Goal: Task Accomplishment & Management: Manage account settings

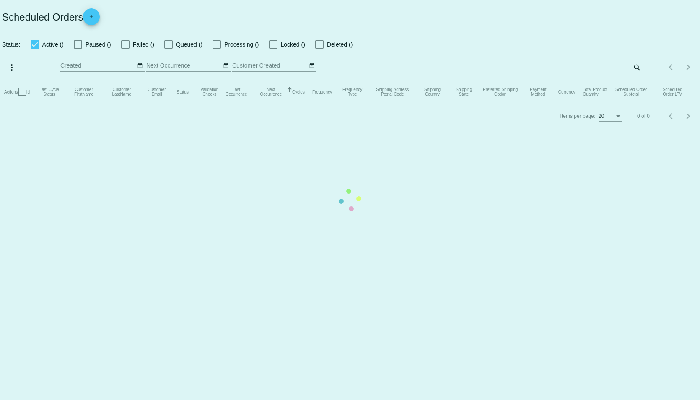
checkbox input "true"
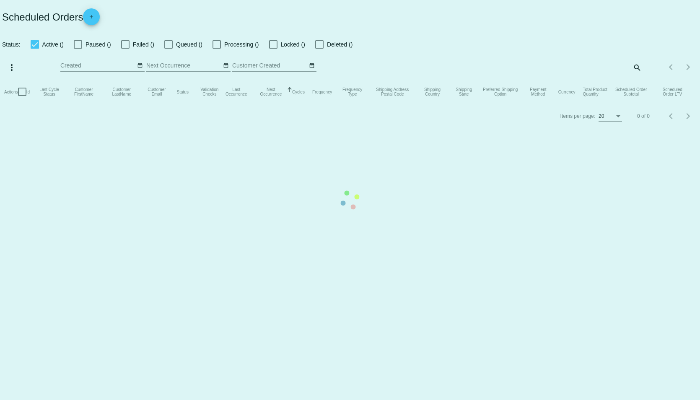
checkbox input "true"
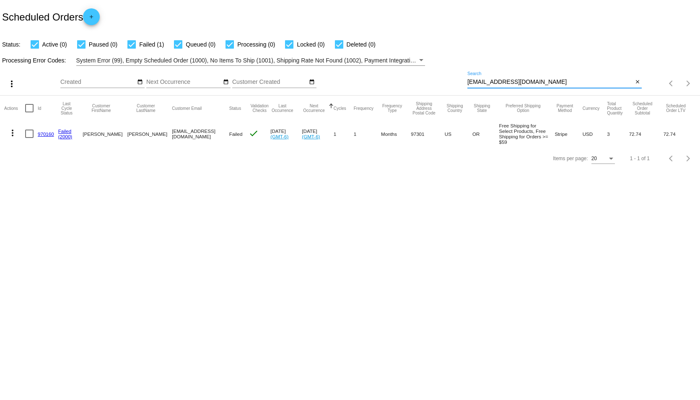
drag, startPoint x: 543, startPoint y: 82, endPoint x: 323, endPoint y: 58, distance: 221.4
click at [323, 58] on app-dashboard-scheduled-orders "Scheduled Orders add Status: Active (0) Paused (0) Failed (1) Queued (0) Proces…" at bounding box center [350, 85] width 700 height 170
paste input "[EMAIL_ADDRESS][MEDICAL_DATA]"
type input "[EMAIL_ADDRESS][MEDICAL_DATA][DOMAIN_NAME]"
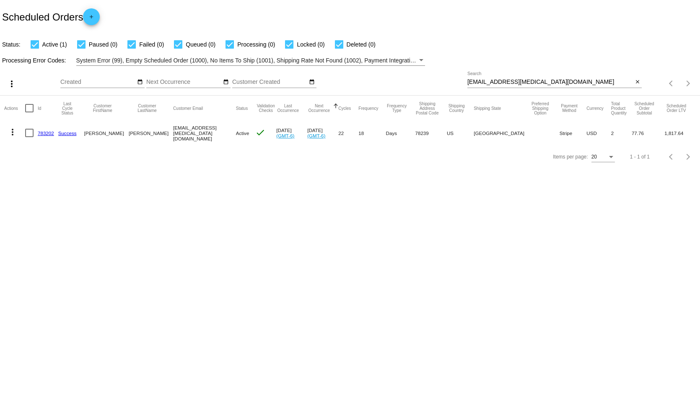
click at [43, 132] on link "783202" at bounding box center [46, 132] width 16 height 5
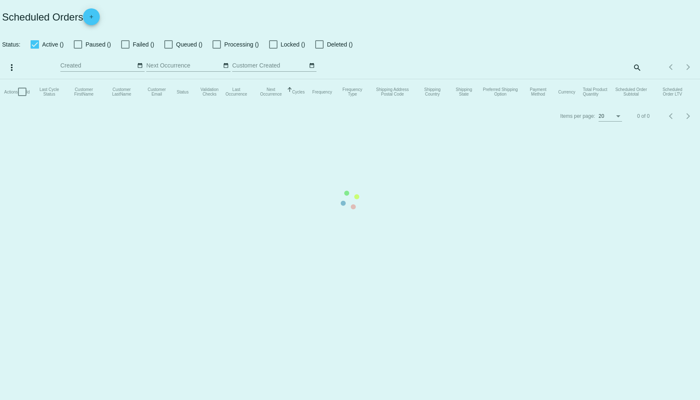
checkbox input "true"
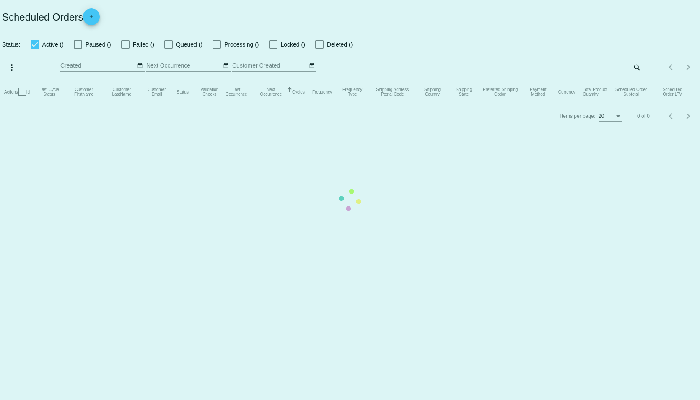
checkbox input "true"
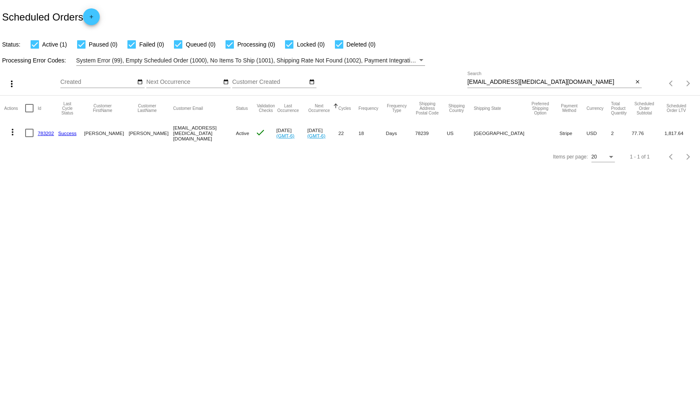
click at [390, 265] on body "Scheduled Orders add Status: Active (1) Paused (0) Failed (0) Queued (0) Proces…" at bounding box center [350, 200] width 700 height 400
click at [43, 132] on link "783202" at bounding box center [46, 132] width 16 height 5
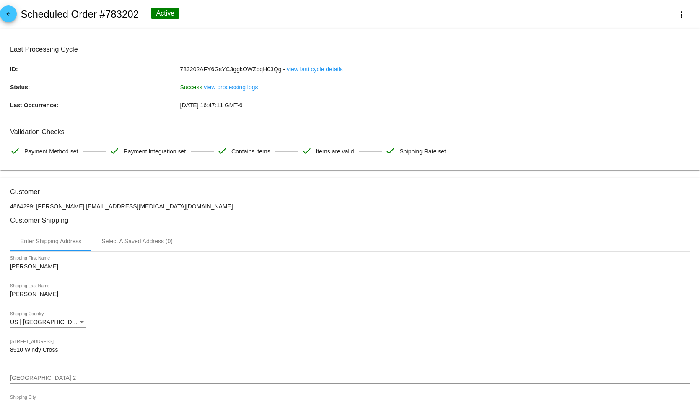
click at [226, 224] on h3 "Customer Shipping" at bounding box center [350, 220] width 680 height 8
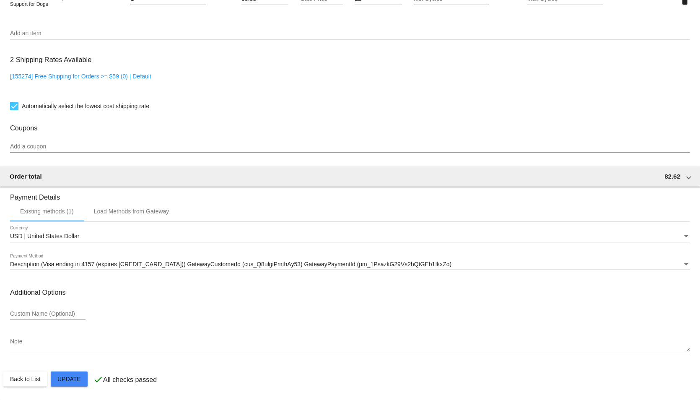
scroll to position [394, 0]
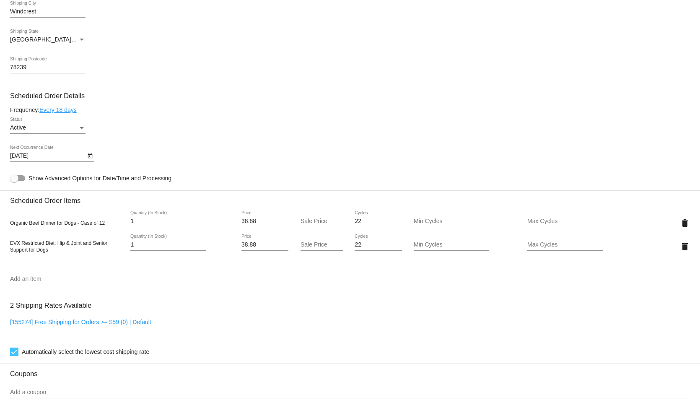
click at [44, 130] on div "Active" at bounding box center [44, 128] width 68 height 7
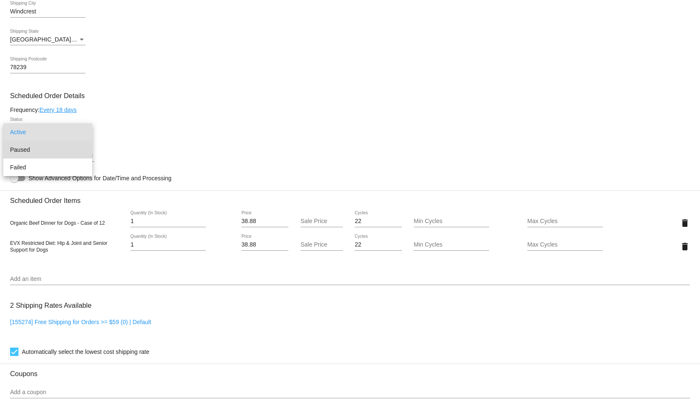
click at [29, 152] on span "Paused" at bounding box center [47, 150] width 75 height 18
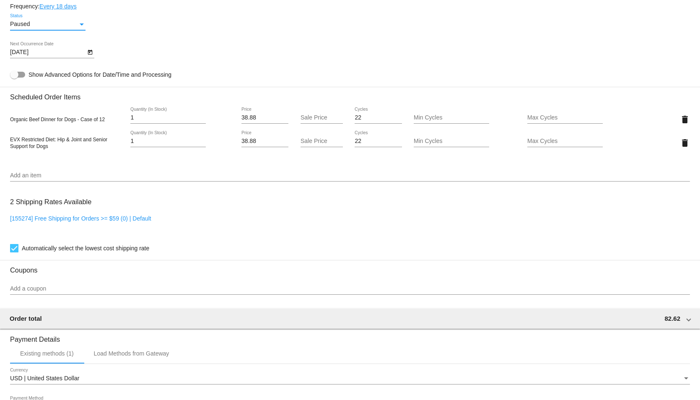
scroll to position [646, 0]
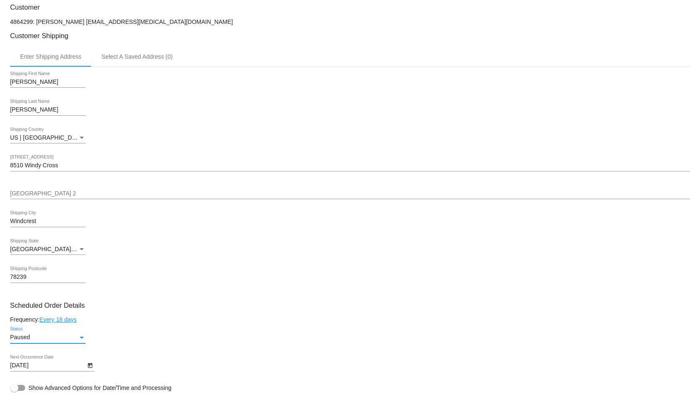
scroll to position [0, 0]
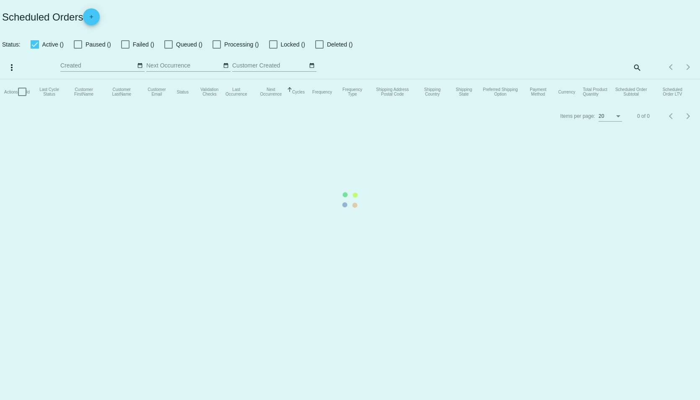
checkbox input "true"
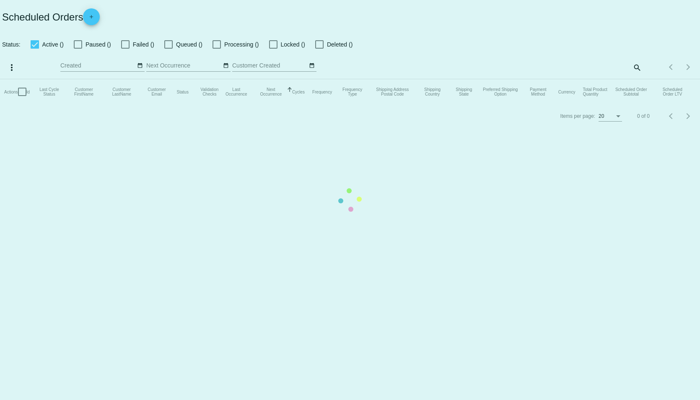
checkbox input "true"
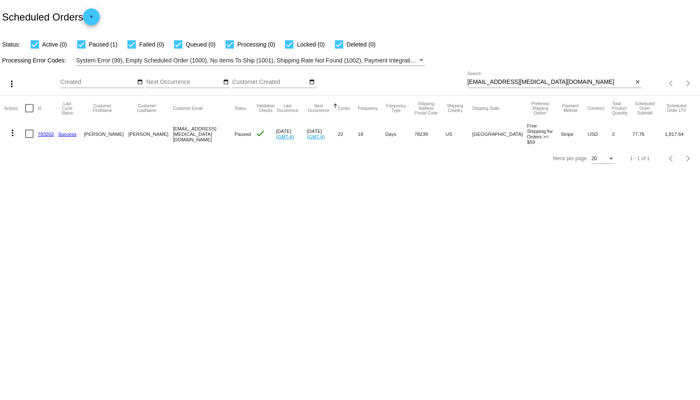
click at [44, 132] on link "783202" at bounding box center [46, 133] width 16 height 5
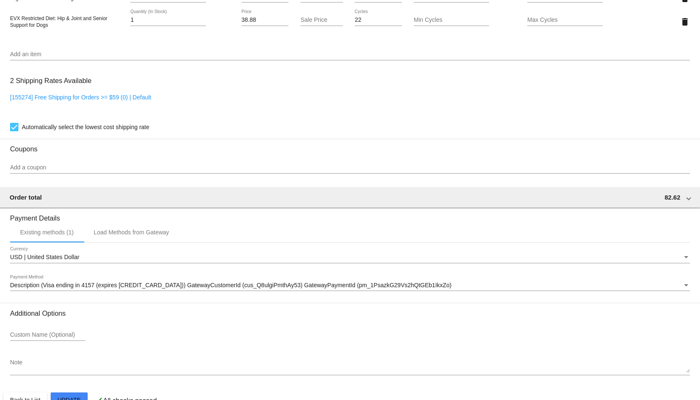
scroll to position [646, 0]
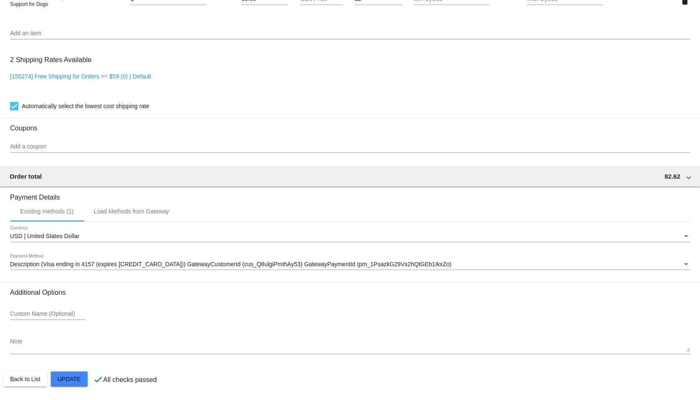
click at [68, 266] on span "Description (Visa ending in 4157 (expires [CREDIT_CARD_DATA])) GatewayCustomerI…" at bounding box center [231, 264] width 442 height 7
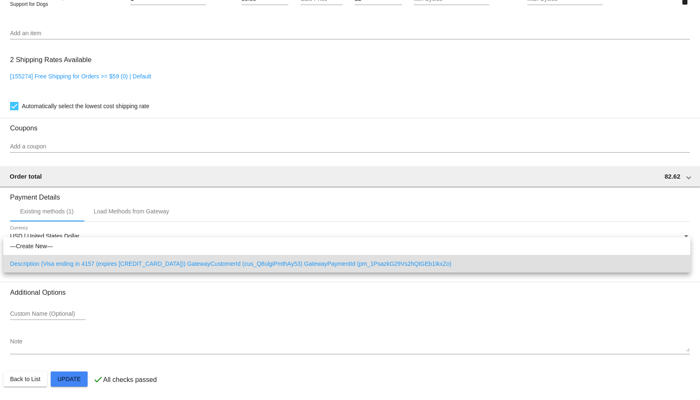
click at [131, 294] on div at bounding box center [350, 200] width 700 height 400
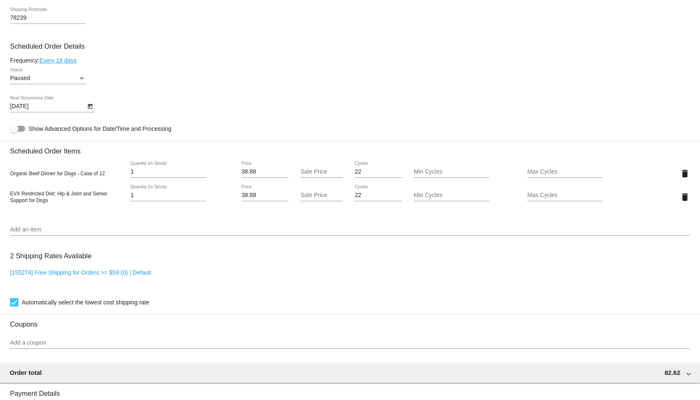
scroll to position [436, 0]
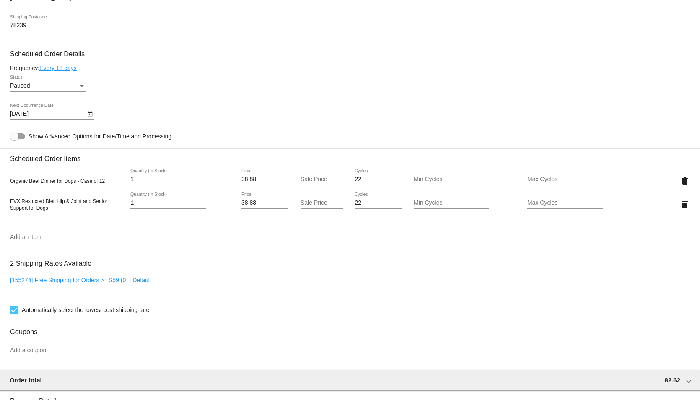
click at [688, 187] on mat-card "Customer 4864299: Holly Lawless toed.menthol.0@icloud.com Customer Shipping Ent…" at bounding box center [350, 173] width 700 height 862
click at [683, 186] on mat-icon "delete" at bounding box center [685, 181] width 10 height 10
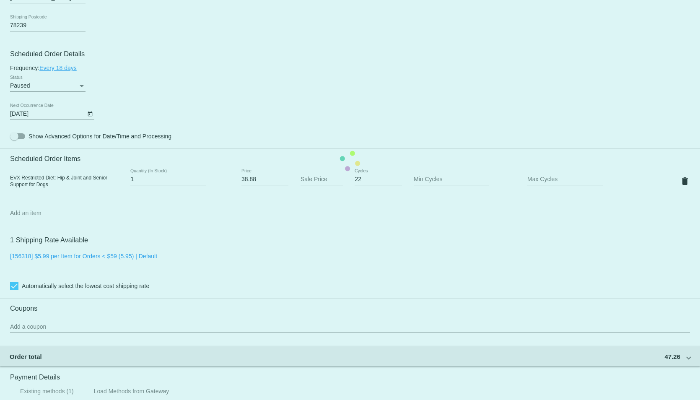
click at [679, 188] on mat-card "Customer 4864299: Holly Lawless toed.menthol.0@icloud.com Customer Shipping Ent…" at bounding box center [350, 161] width 700 height 839
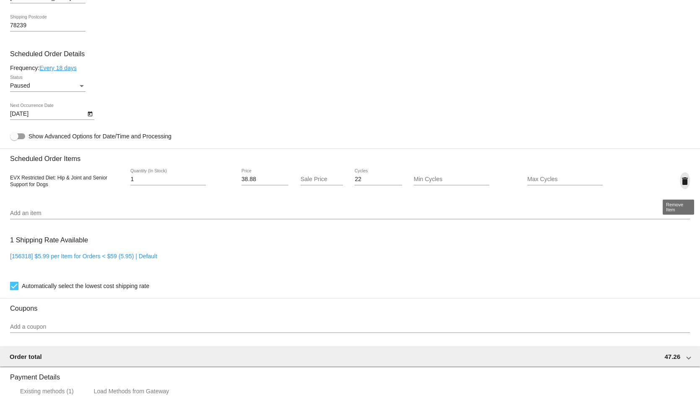
click at [680, 184] on mat-icon "delete" at bounding box center [685, 181] width 10 height 10
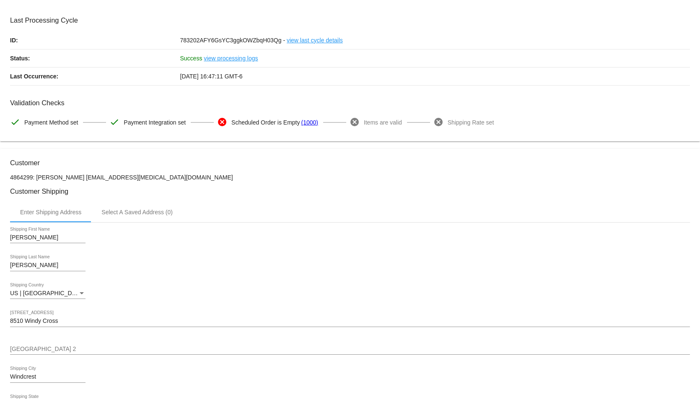
scroll to position [0, 0]
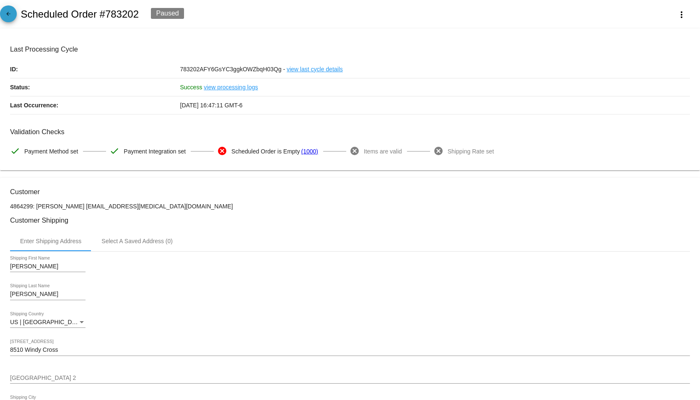
click at [5, 10] on span "arrow_back" at bounding box center [8, 15] width 10 height 21
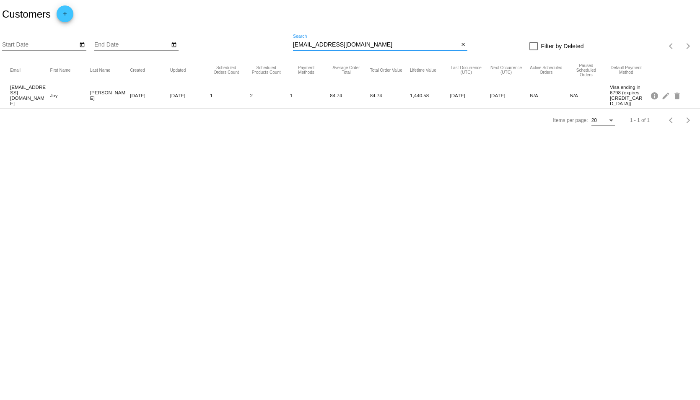
drag, startPoint x: 366, startPoint y: 42, endPoint x: 349, endPoint y: 43, distance: 16.8
click at [352, 43] on input "joyhanley@att.net" at bounding box center [376, 45] width 166 height 7
drag, startPoint x: 349, startPoint y: 43, endPoint x: 163, endPoint y: 67, distance: 187.7
click at [163, 67] on app-dashboard-customers "Customers add Start Date End Date joyhanley@att.net Search close Filter by Dele…" at bounding box center [350, 66] width 700 height 132
paste input "mrimaker@hotmail.com"
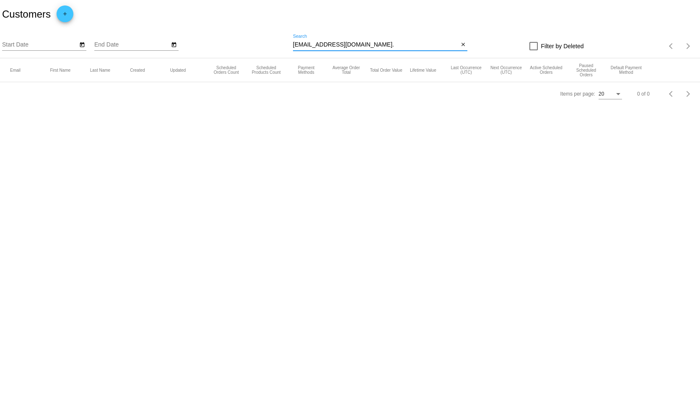
drag, startPoint x: 365, startPoint y: 45, endPoint x: 223, endPoint y: 30, distance: 142.9
click at [223, 30] on div "Start Date End Date mrimaker@hotmail.com. Search close Filter by Deleted Items …" at bounding box center [350, 44] width 700 height 30
type input "toed"
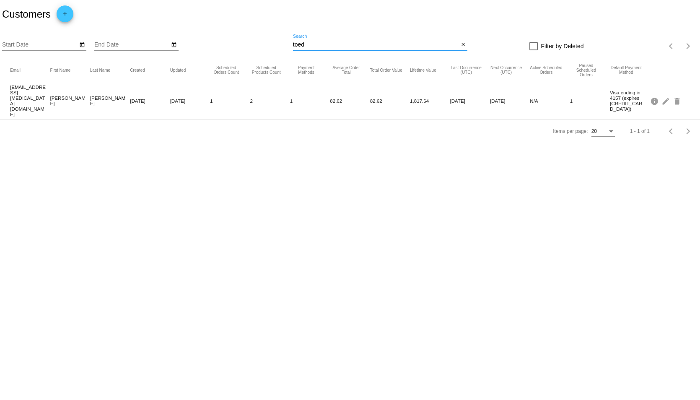
click at [133, 96] on mat-cell "May 20, 2024" at bounding box center [150, 101] width 40 height 10
click at [679, 94] on mat-icon "delete" at bounding box center [678, 100] width 10 height 13
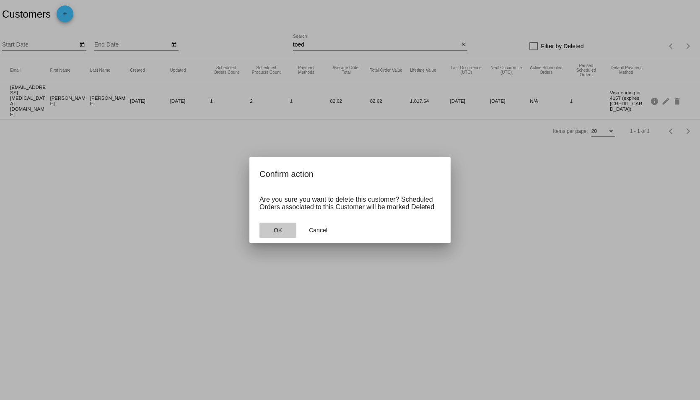
click at [274, 229] on span "OK" at bounding box center [278, 230] width 8 height 7
